Goal: Information Seeking & Learning: Compare options

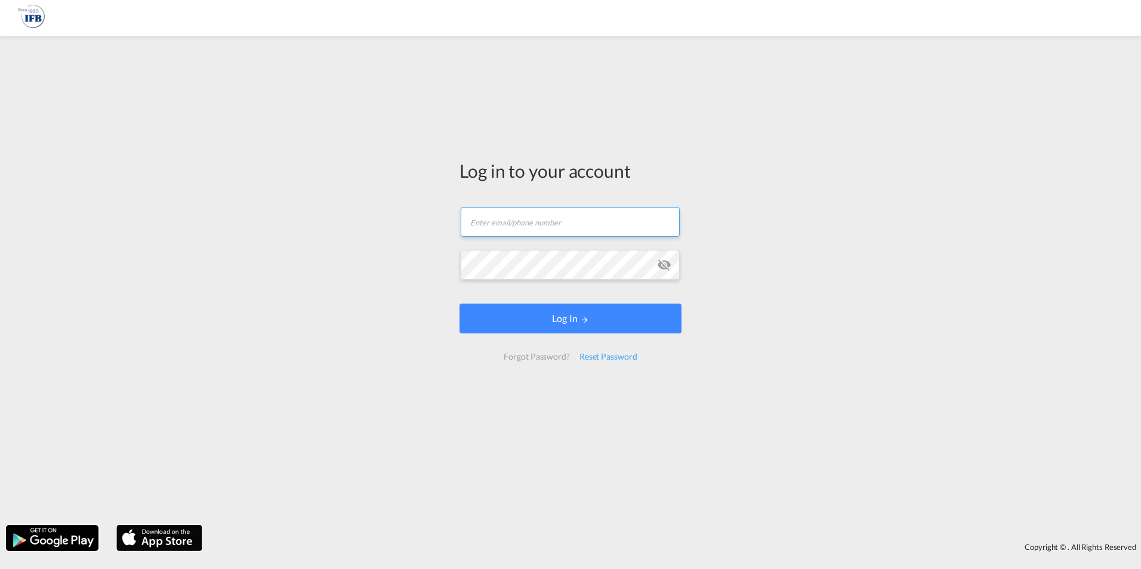
click at [514, 231] on input "text" at bounding box center [570, 222] width 219 height 30
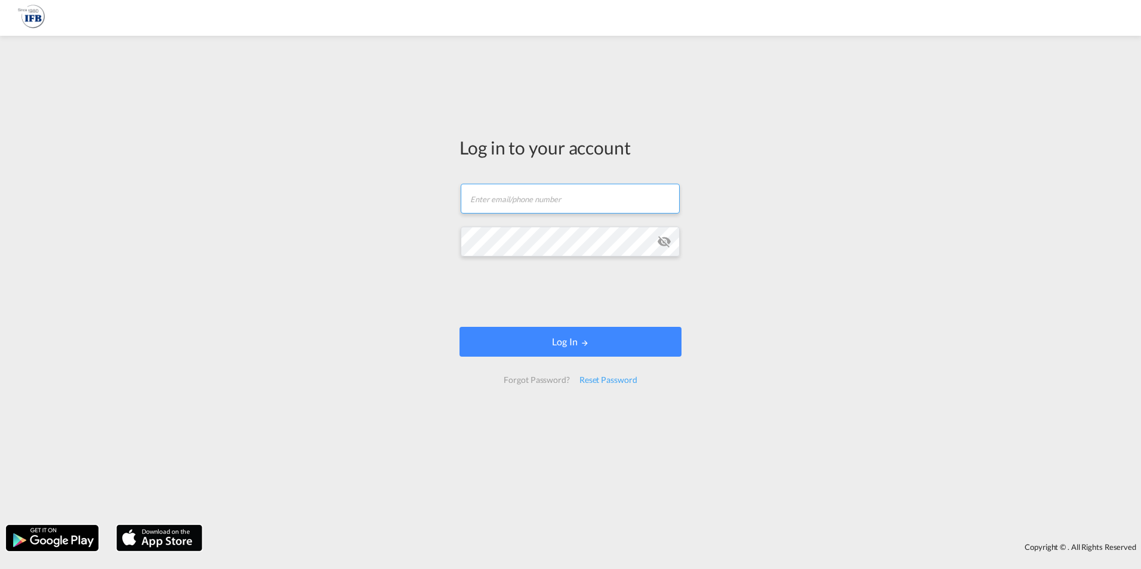
type input "frank.mielke@ifbhamburg.de"
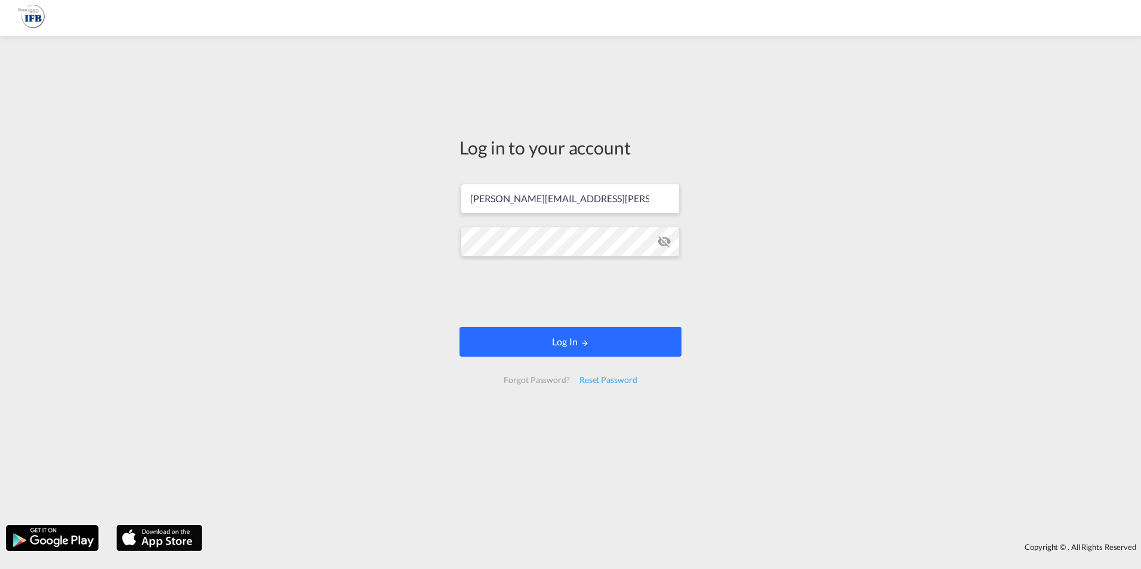
click at [580, 342] on md-icon "LOGIN" at bounding box center [584, 343] width 8 height 8
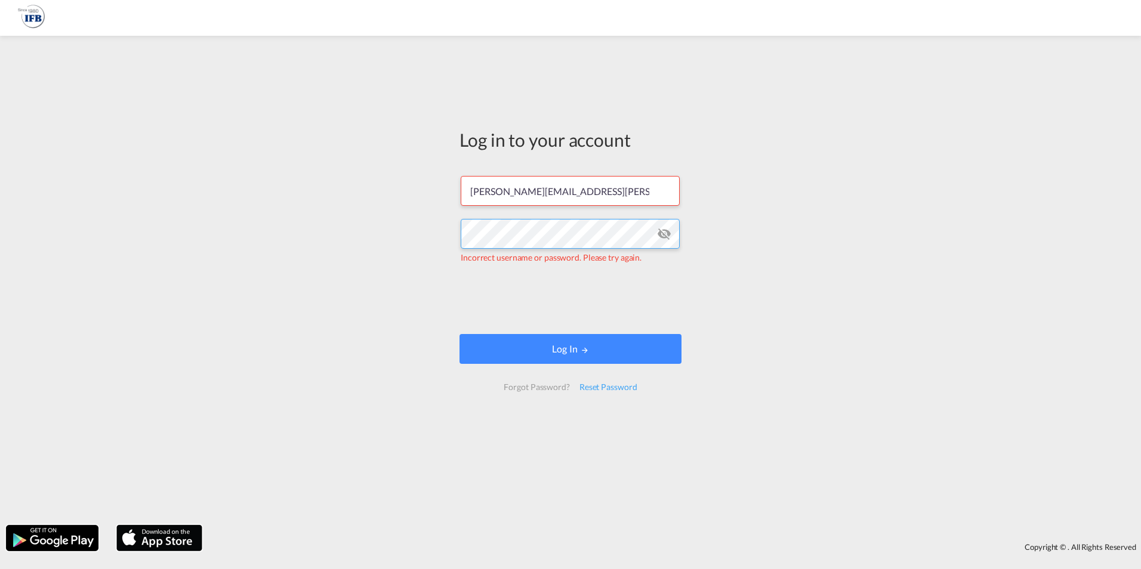
click at [431, 244] on div "Log in to your account [PERSON_NAME][EMAIL_ADDRESS][PERSON_NAME][DOMAIN_NAME] I…" at bounding box center [570, 280] width 1141 height 477
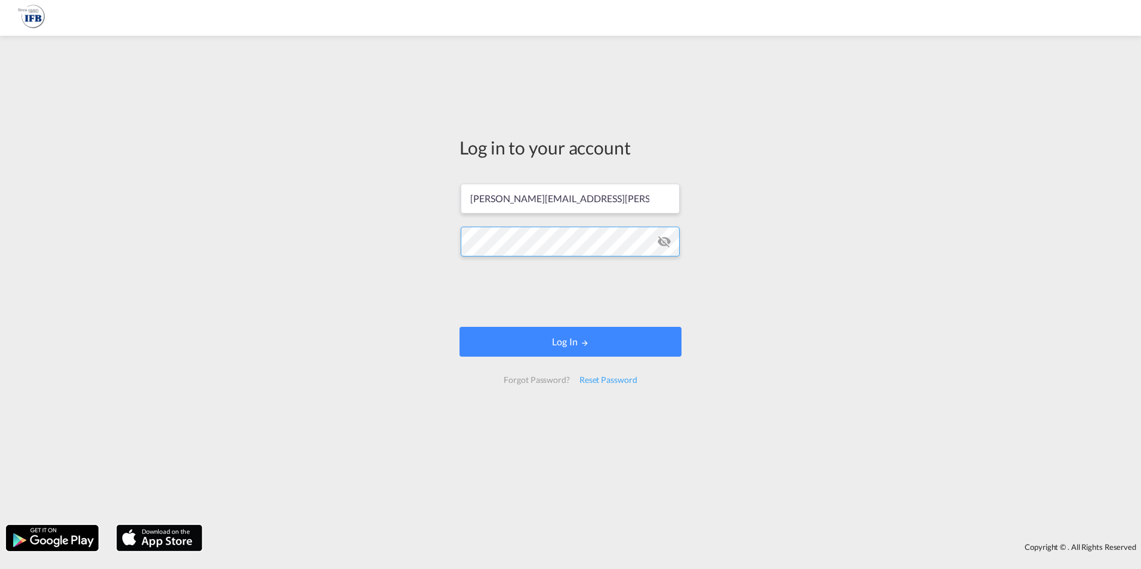
click at [459, 327] on button "Log In" at bounding box center [570, 342] width 222 height 30
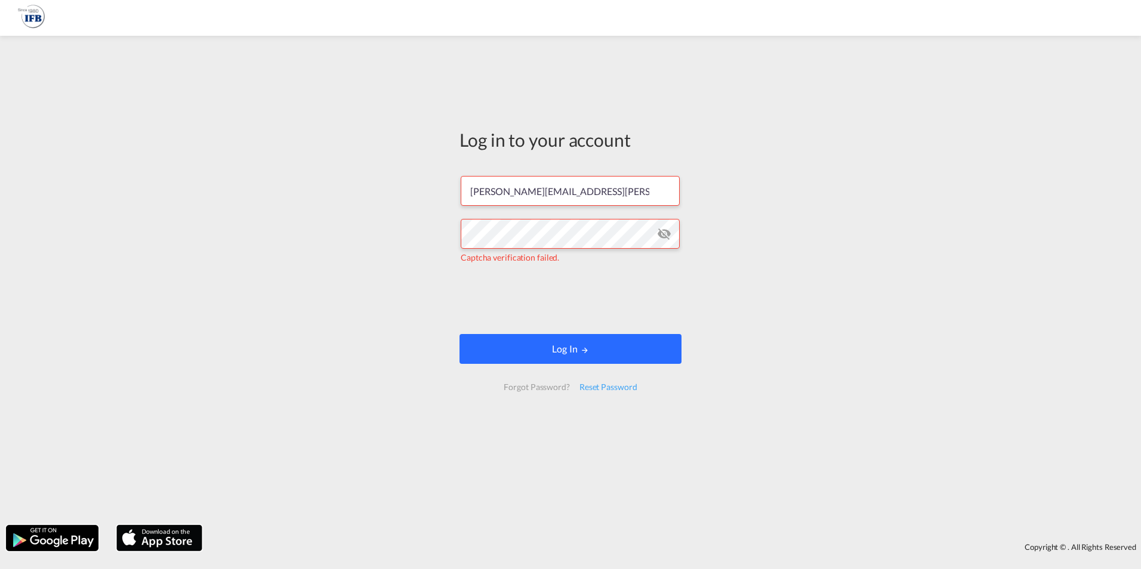
click at [576, 354] on button "Log In" at bounding box center [570, 349] width 222 height 30
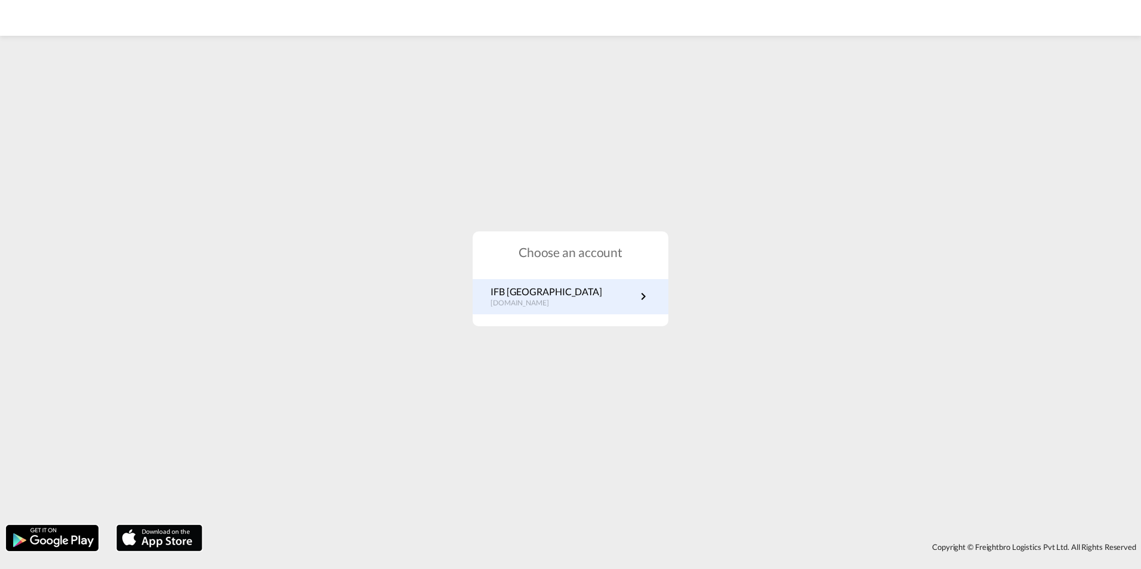
click at [537, 302] on p "[DOMAIN_NAME]" at bounding box center [546, 303] width 112 height 10
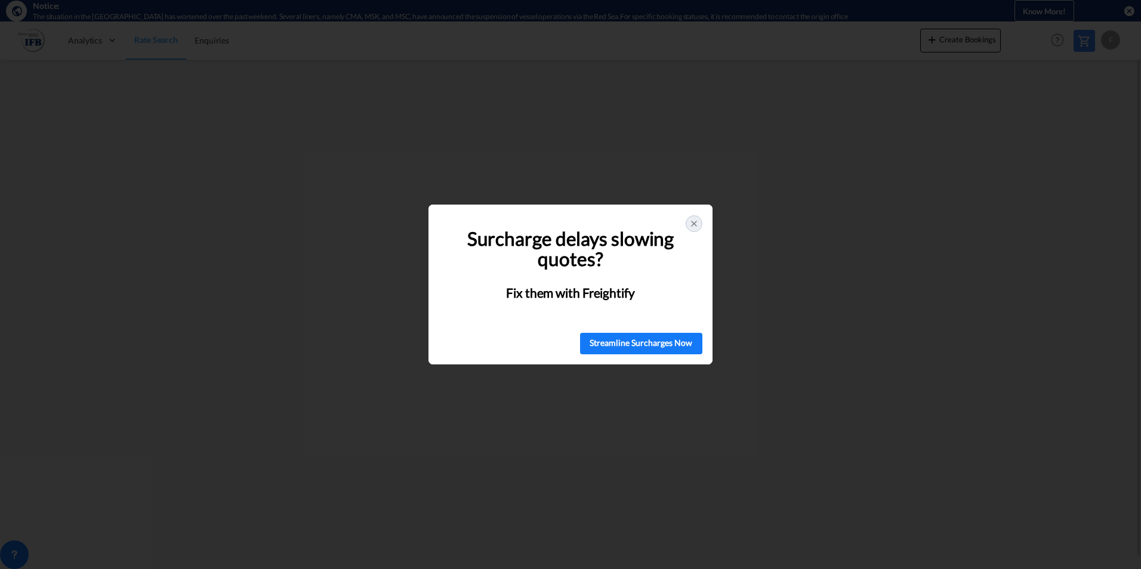
click at [697, 223] on icon at bounding box center [694, 224] width 10 height 10
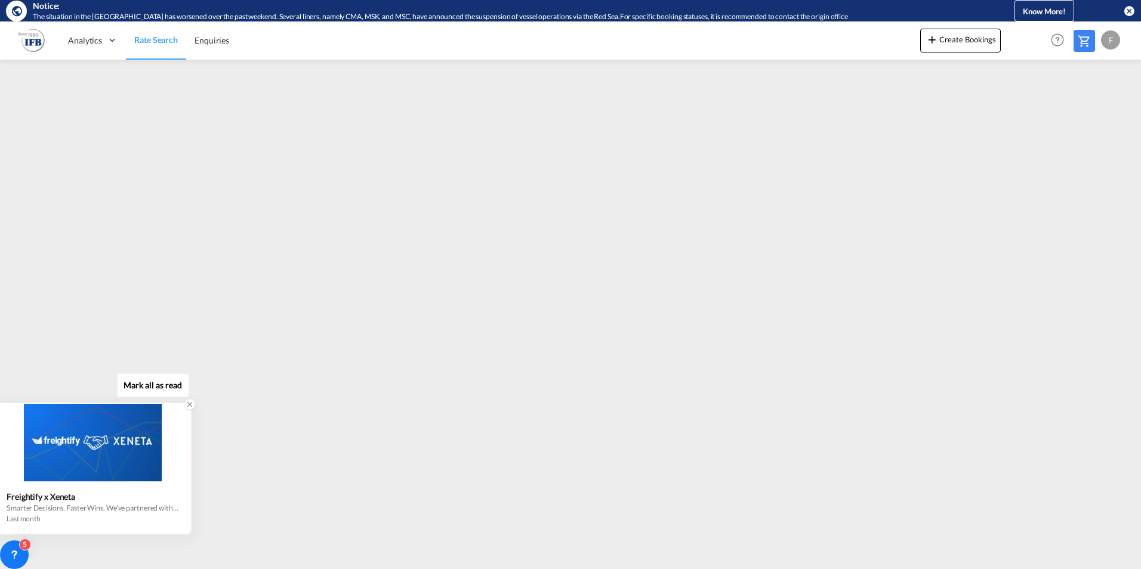
click at [166, 446] on div at bounding box center [93, 443] width 196 height 78
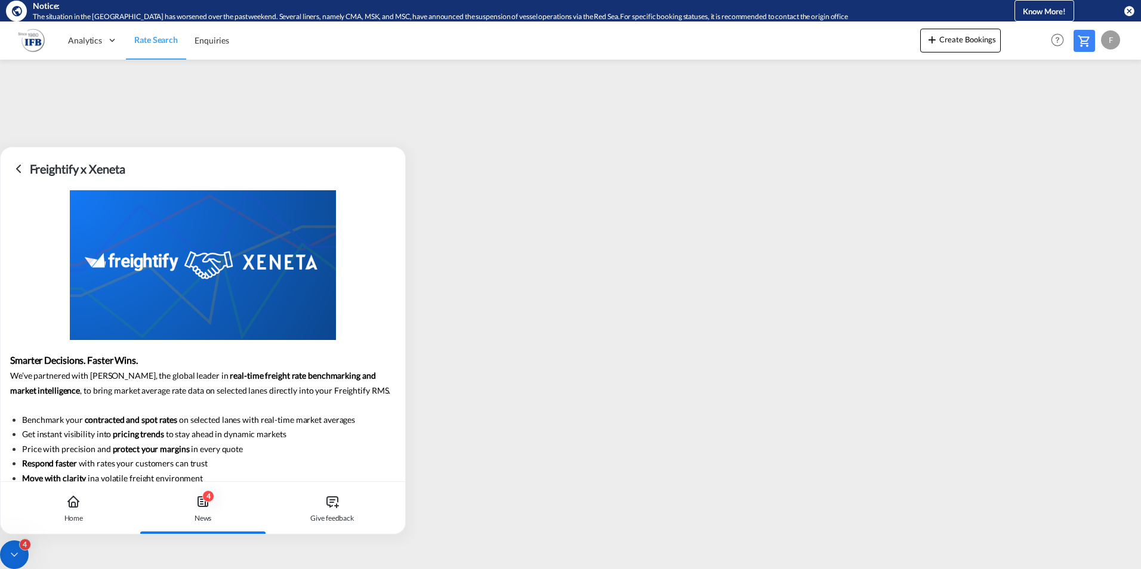
click at [22, 169] on icon at bounding box center [18, 169] width 14 height 14
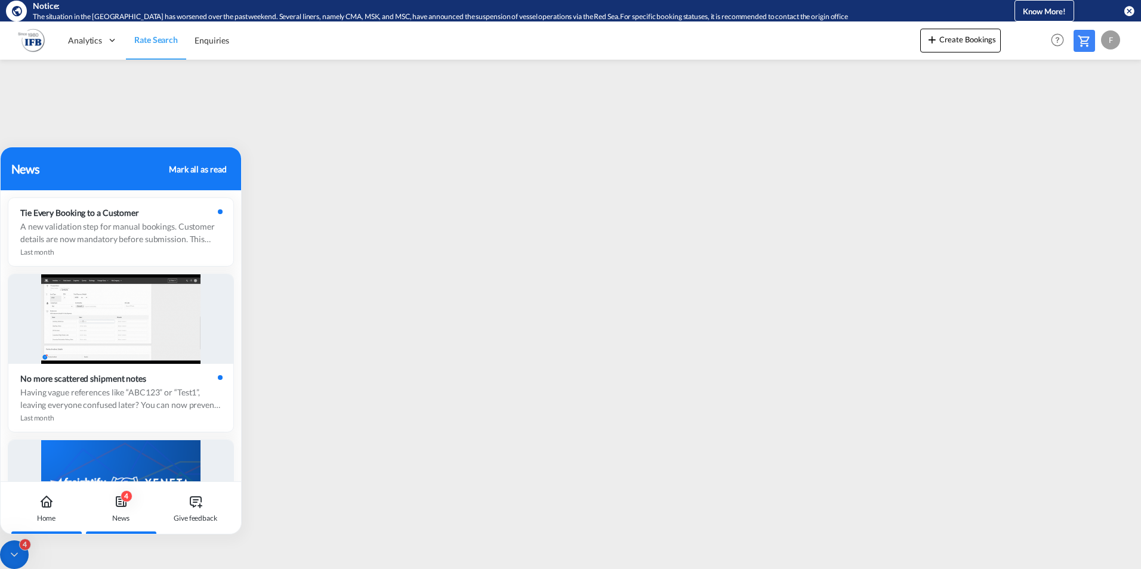
click at [50, 508] on icon at bounding box center [46, 502] width 14 height 14
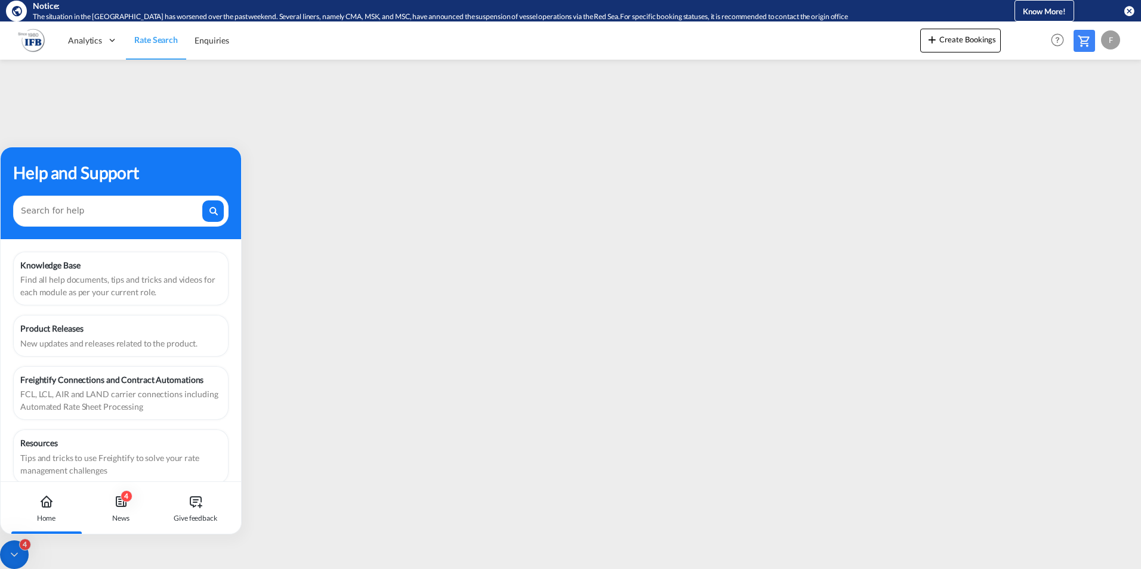
click at [156, 160] on div "Help and Support" at bounding box center [120, 172] width 215 height 25
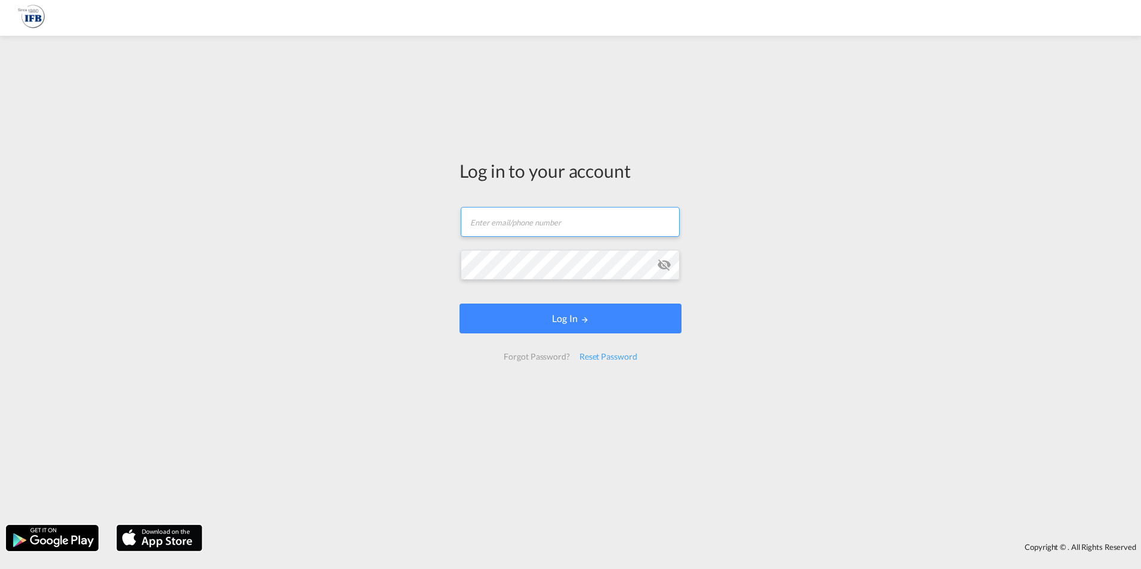
click at [524, 217] on input "text" at bounding box center [570, 222] width 219 height 30
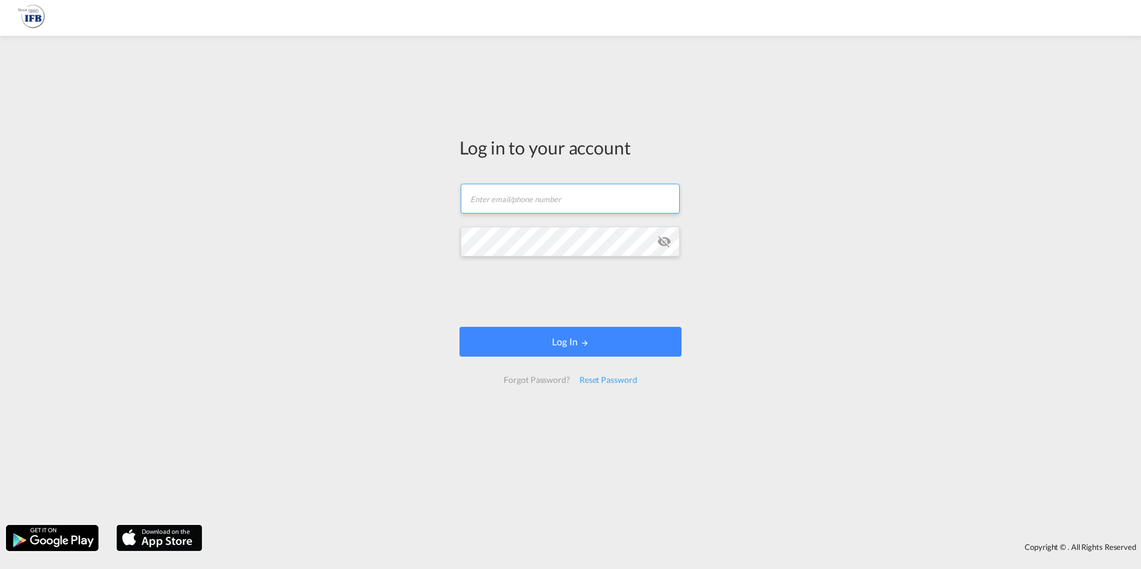
type input "[PERSON_NAME][EMAIL_ADDRESS][PERSON_NAME][DOMAIN_NAME]"
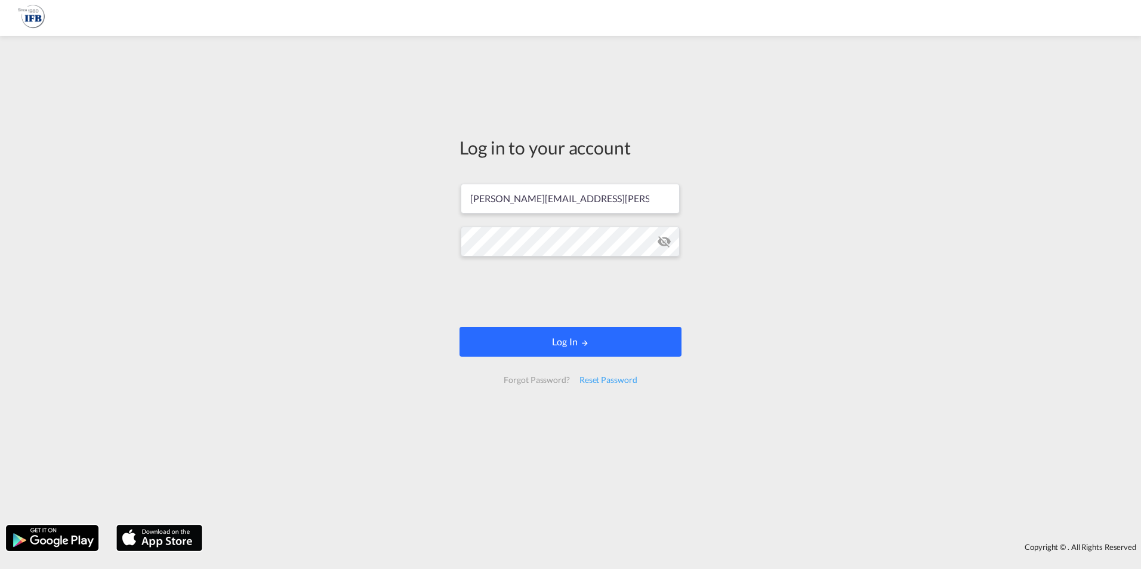
click at [592, 343] on button "Log In" at bounding box center [570, 342] width 222 height 30
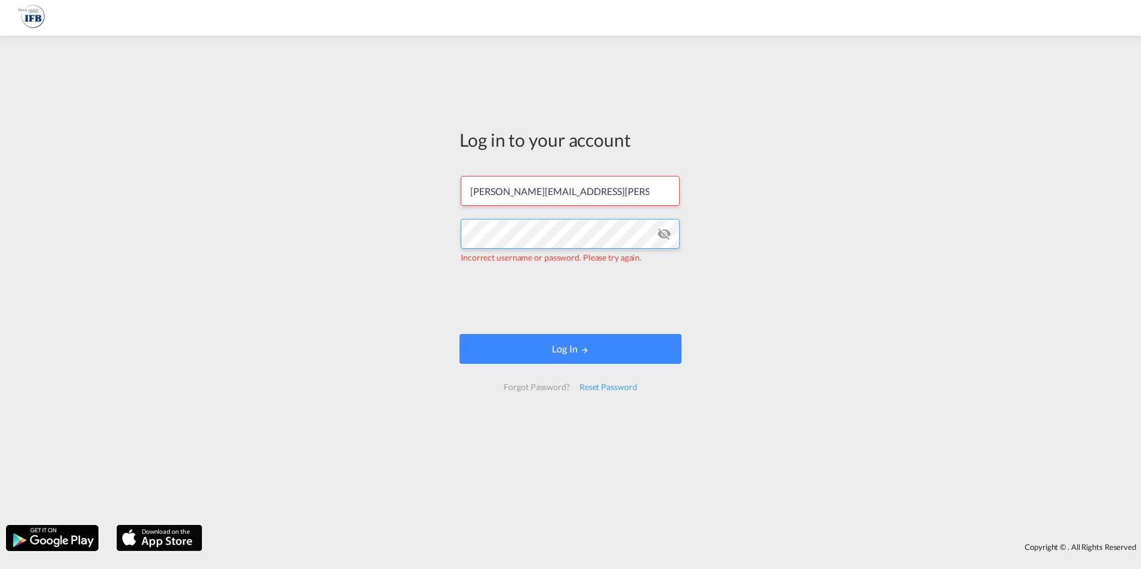
click at [409, 243] on div "Log in to your account frank.mielke@ifbhamburg.de Incorrect username or passwor…" at bounding box center [570, 280] width 1141 height 477
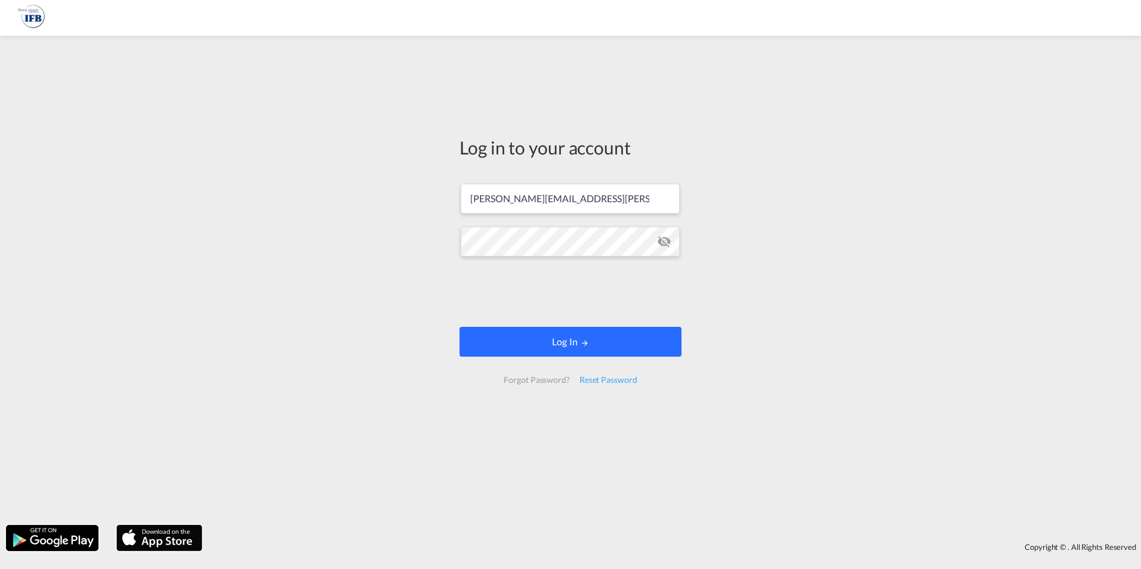
click at [585, 347] on button "Log In" at bounding box center [570, 342] width 222 height 30
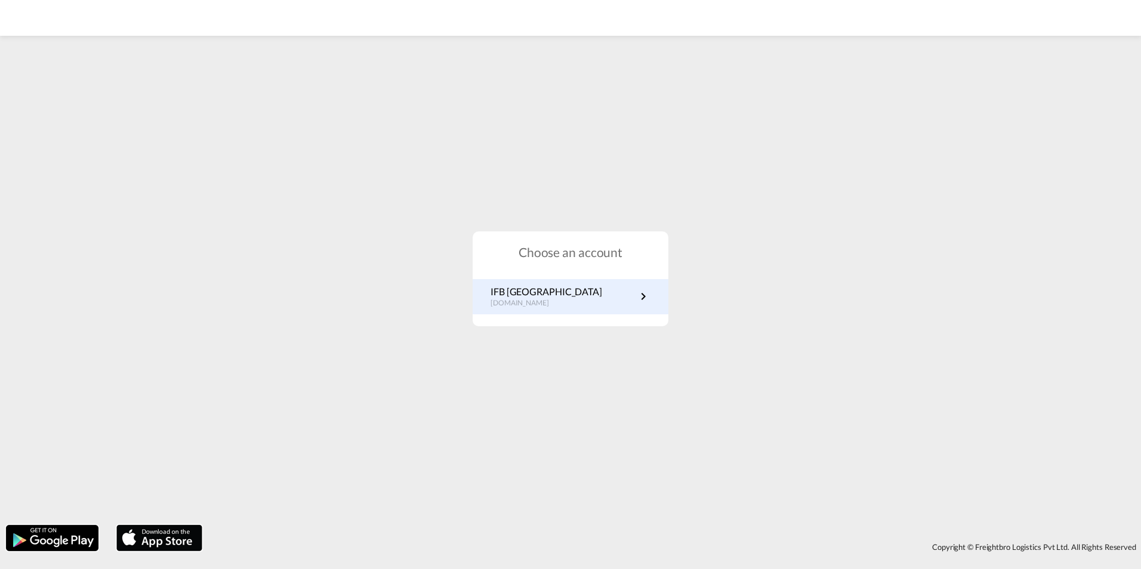
click at [531, 295] on p "IFB Germany" at bounding box center [546, 291] width 112 height 13
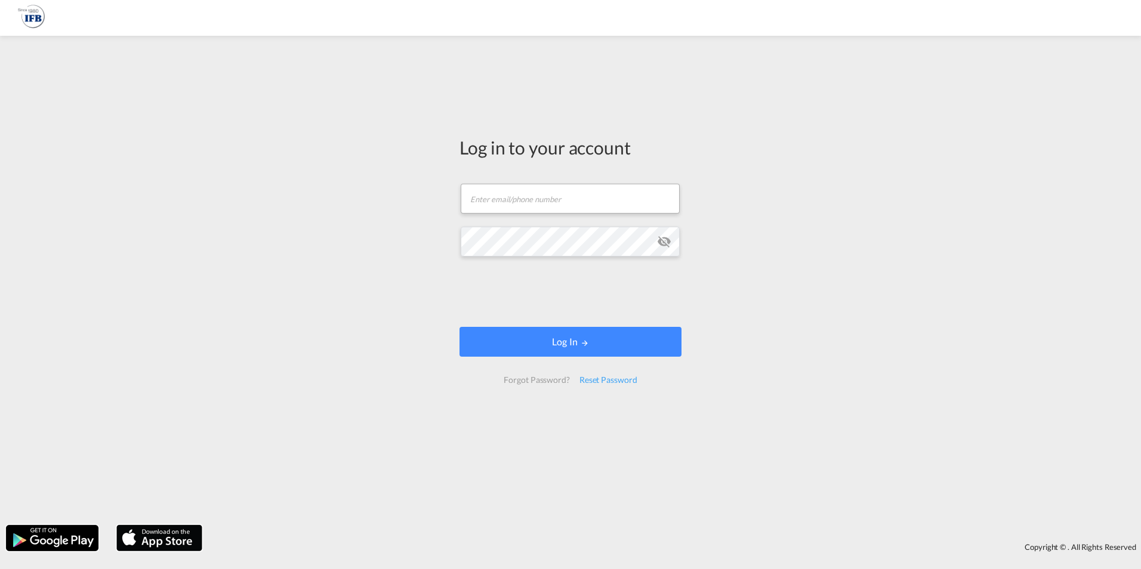
click at [568, 220] on form "Email field is required Password field is required Log In Forgot Password? Rese…" at bounding box center [570, 284] width 222 height 224
click at [560, 202] on input "text" at bounding box center [570, 199] width 219 height 30
type input "[PERSON_NAME][EMAIL_ADDRESS][PERSON_NAME][DOMAIN_NAME]"
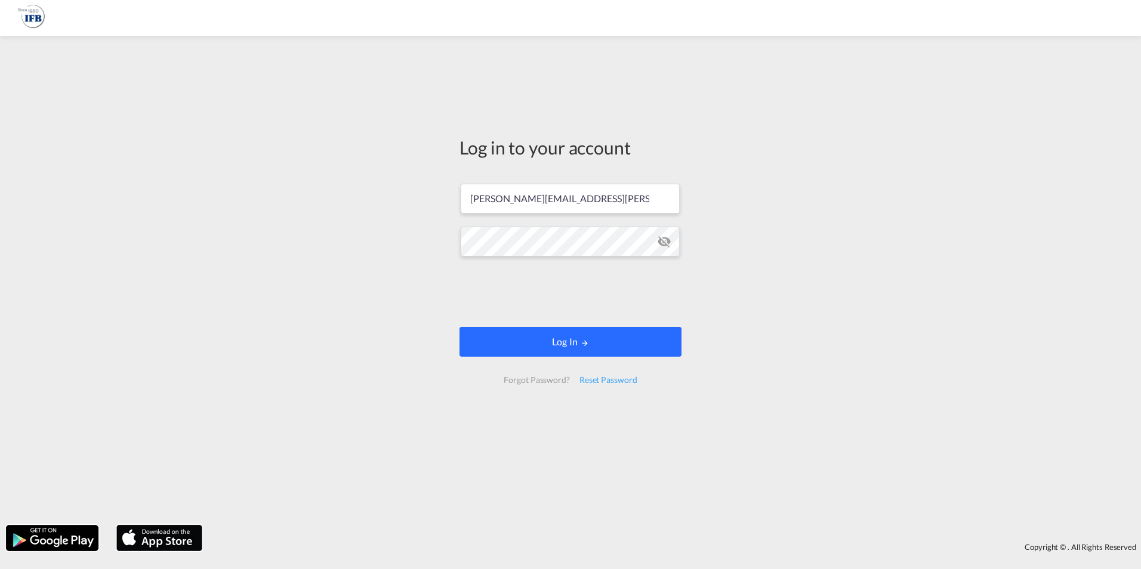
click at [563, 338] on button "Log In" at bounding box center [570, 342] width 222 height 30
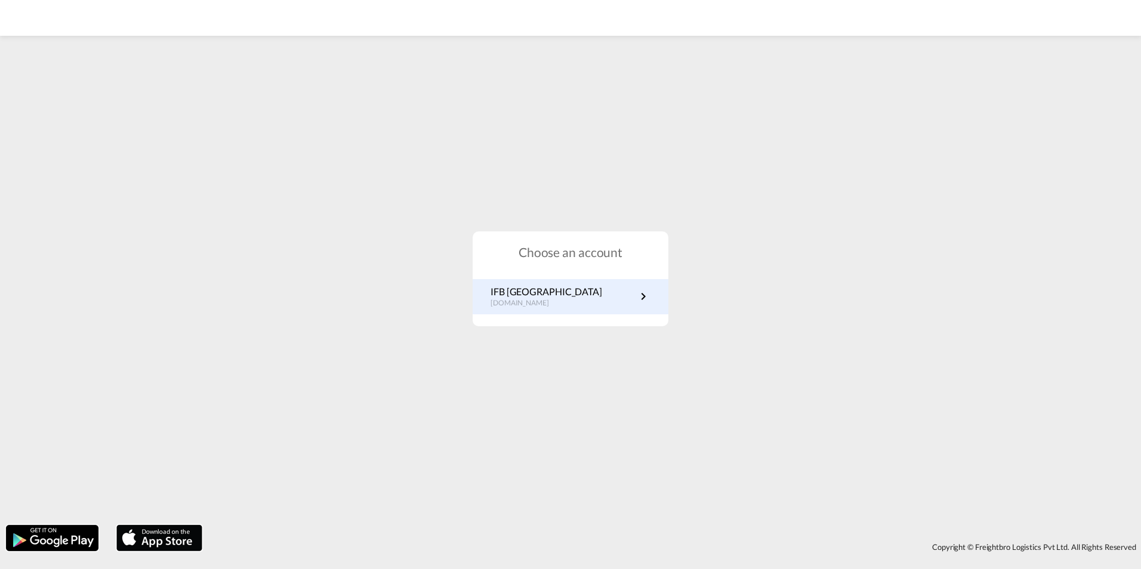
click at [564, 298] on link "IFB Germany de.portal.ifb.com" at bounding box center [570, 296] width 160 height 23
